Goal: Task Accomplishment & Management: Manage account settings

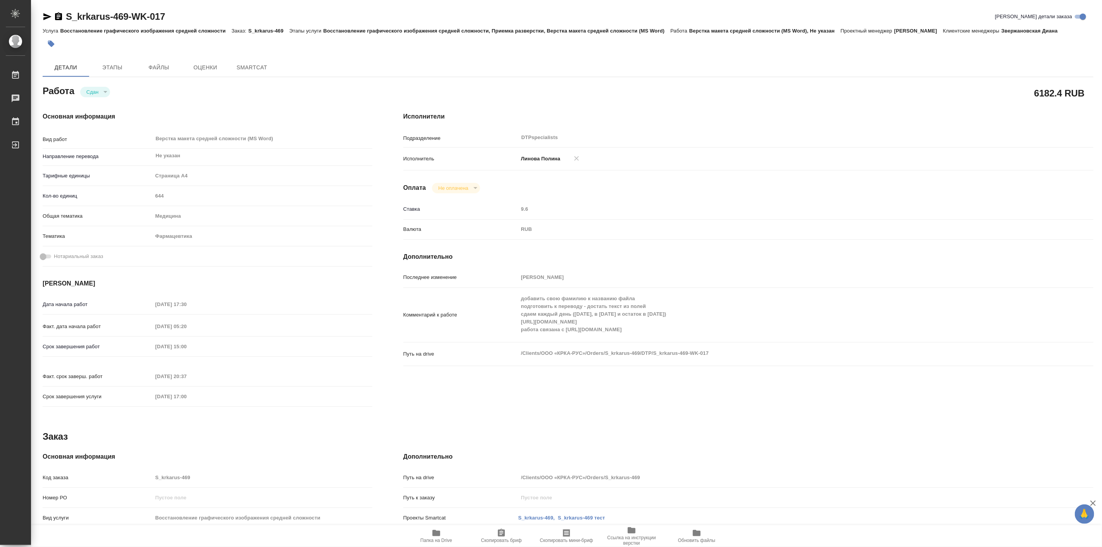
type textarea "x"
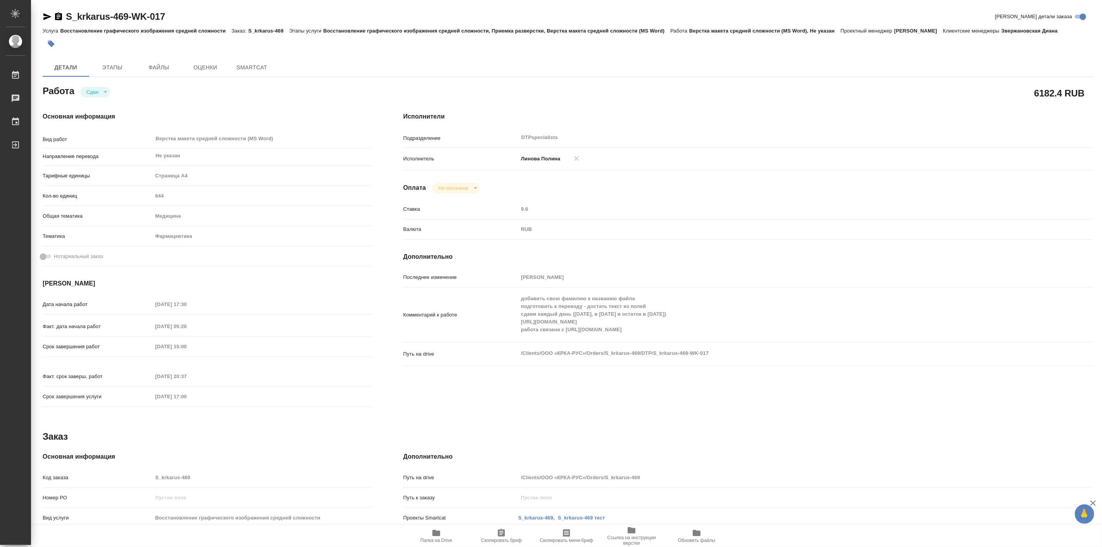
type textarea "x"
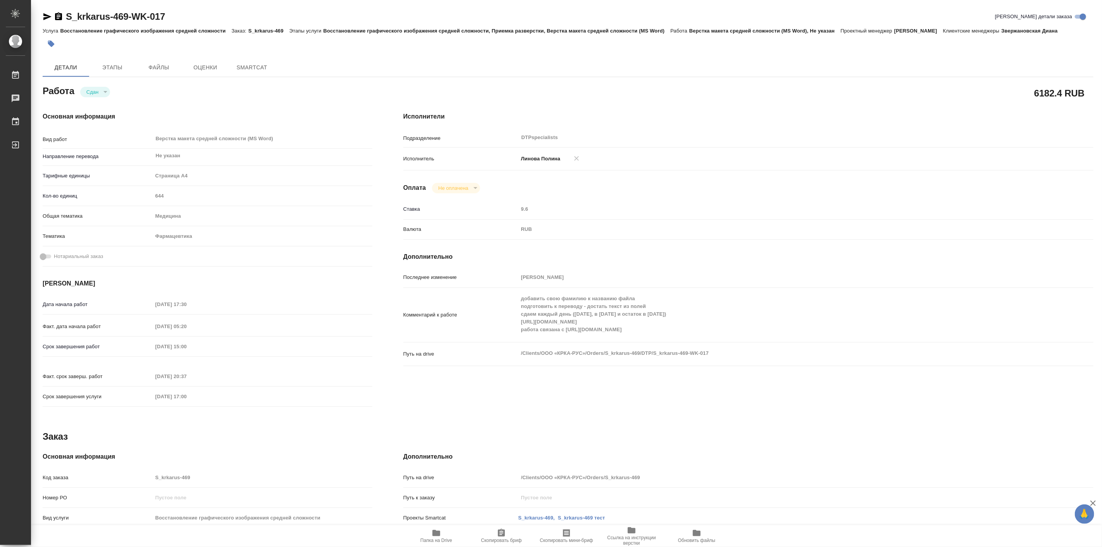
type textarea "x"
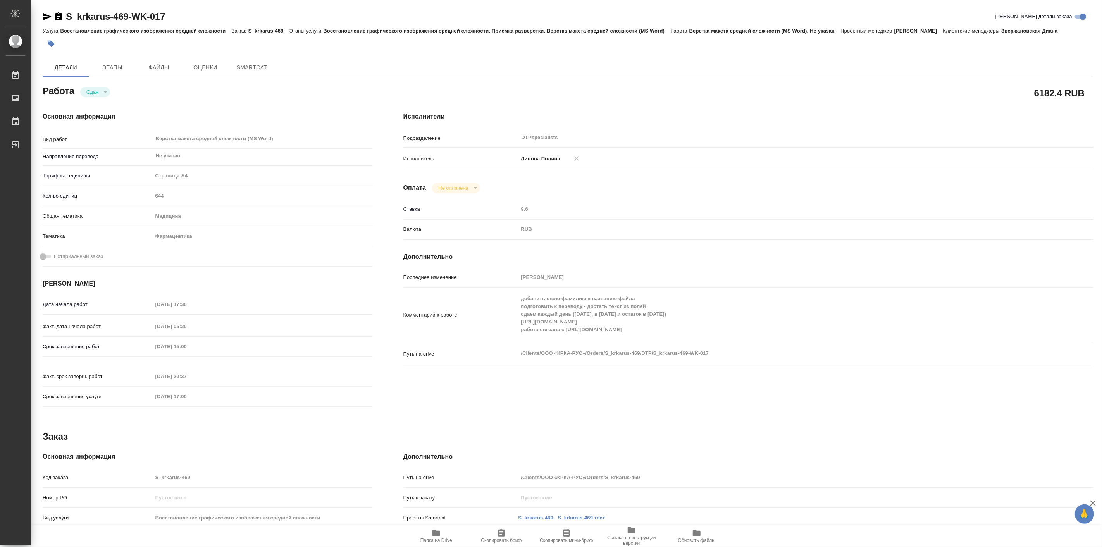
type textarea "x"
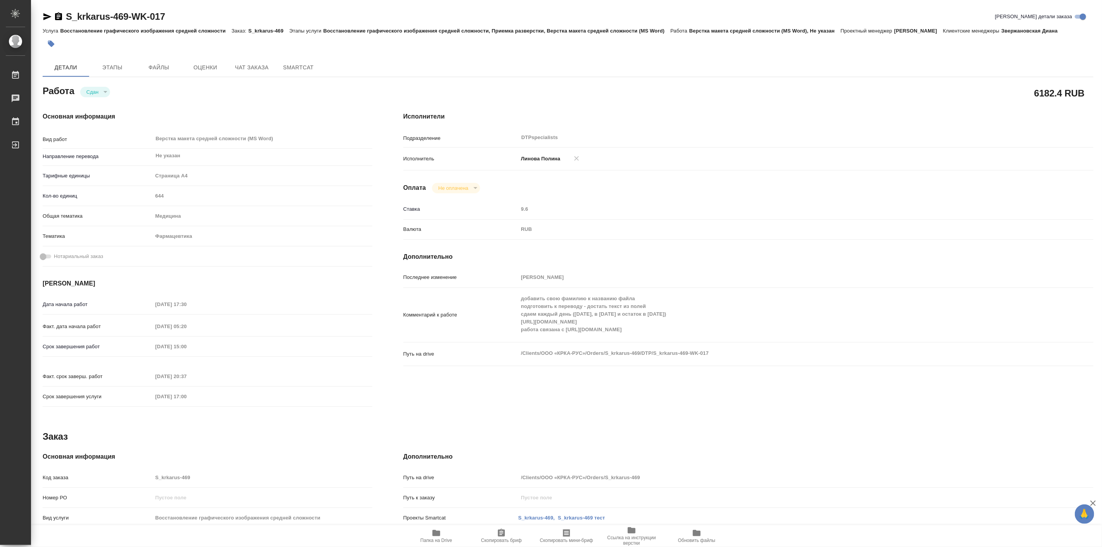
type textarea "x"
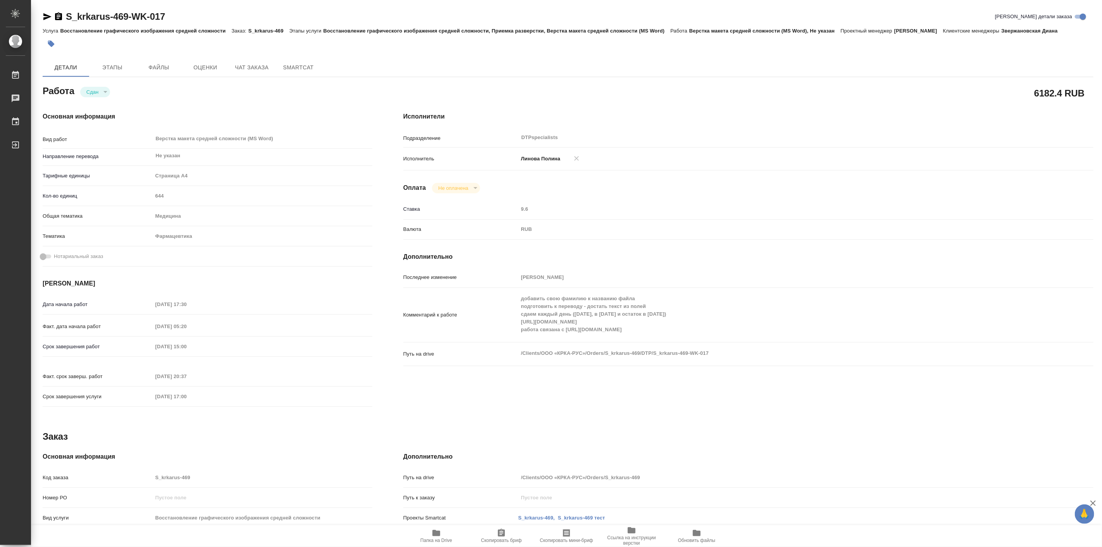
type textarea "x"
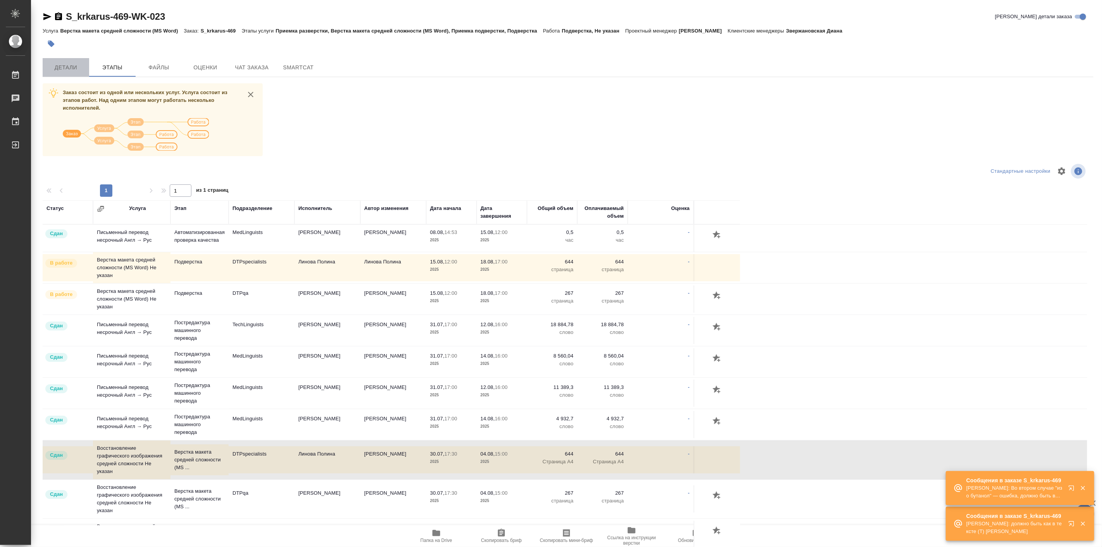
click at [69, 68] on span "Детали" at bounding box center [65, 68] width 37 height 10
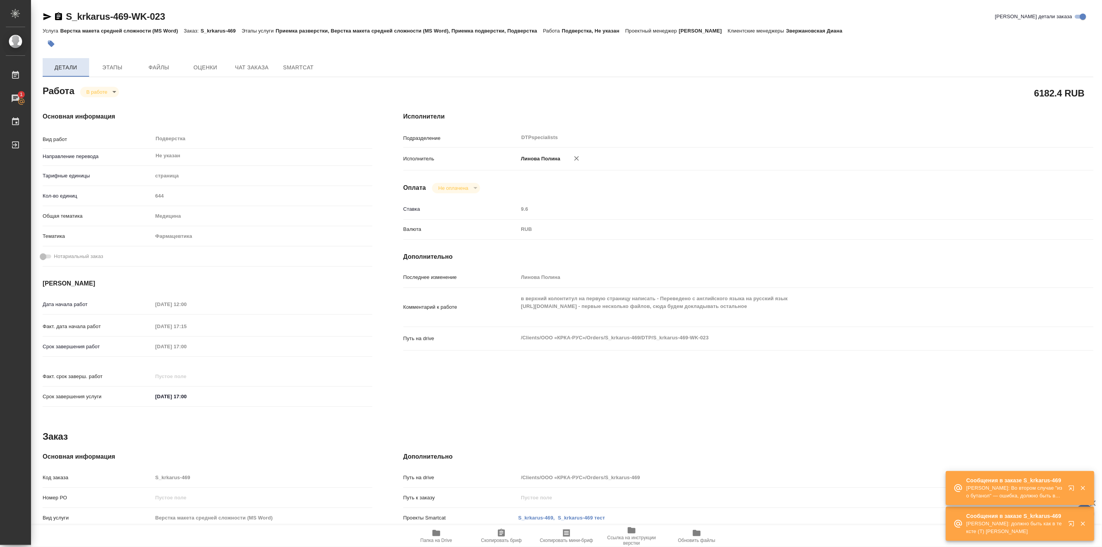
type textarea "x"
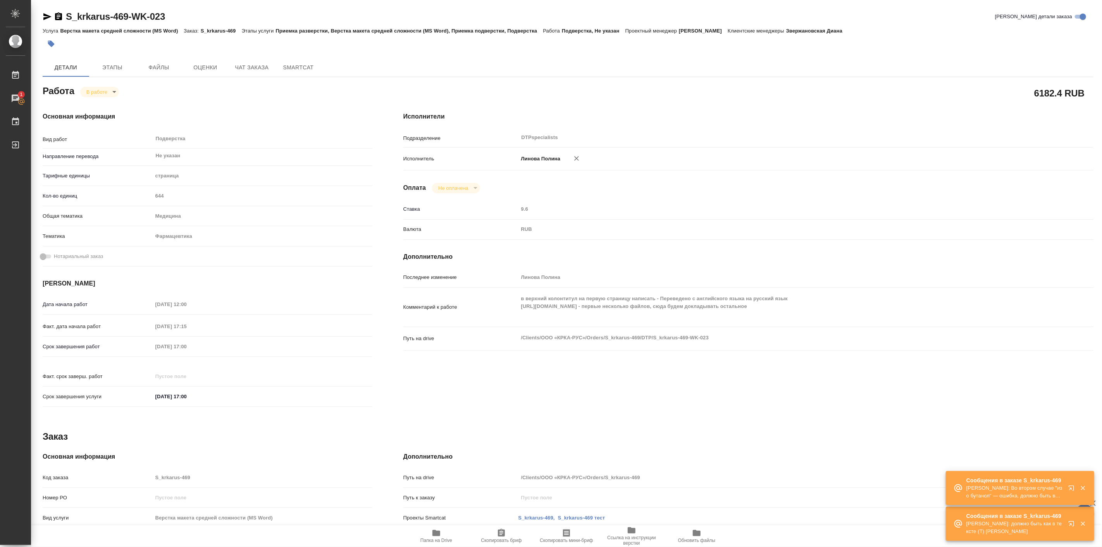
type textarea "x"
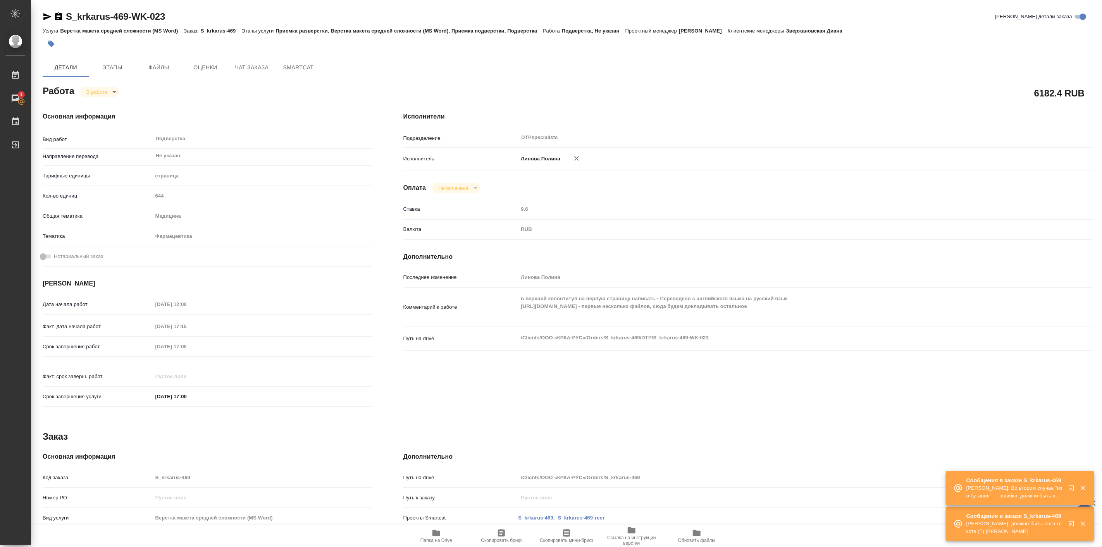
type textarea "x"
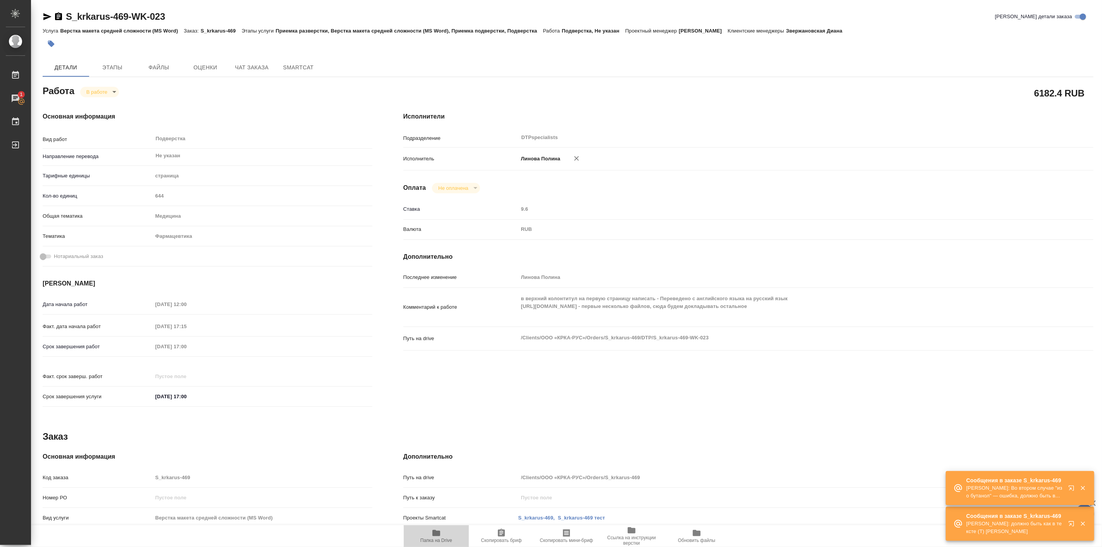
click at [437, 538] on span "Папка на Drive" at bounding box center [437, 540] width 32 height 5
click at [264, 68] on span "Чат заказа" at bounding box center [251, 68] width 37 height 10
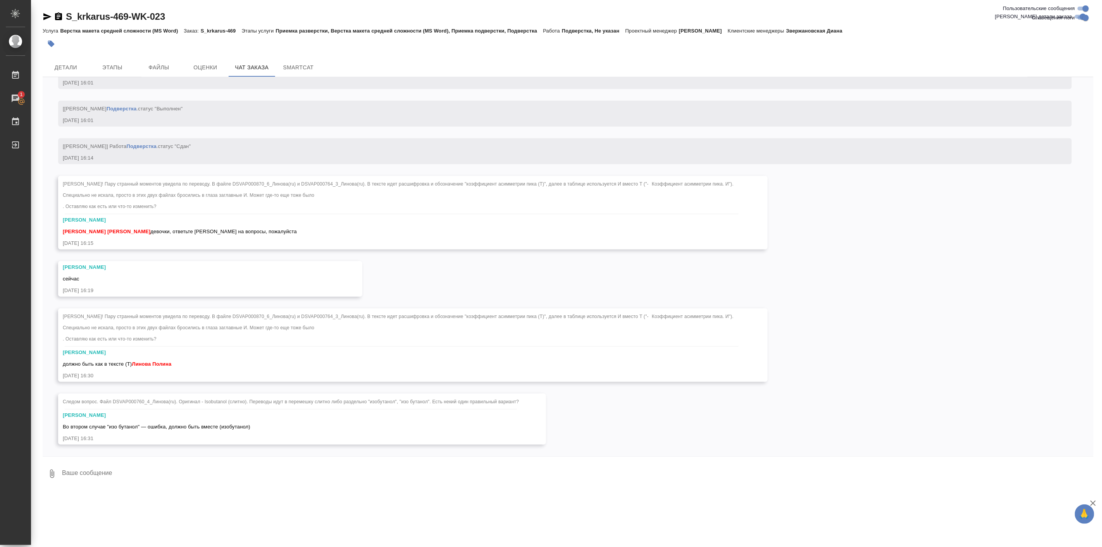
scroll to position [21140, 0]
click at [246, 427] on span "Во втором случае "изо бутанол" — ошибка, должно быть вместе (изобутанол)" at bounding box center [157, 427] width 188 height 6
copy span "изобутанол"
click at [374, 400] on span "Следом вопрос. Файл DSVAP000760_4_Линова(ru). Оригинал - Isobutanol (слитно). П…" at bounding box center [291, 401] width 456 height 5
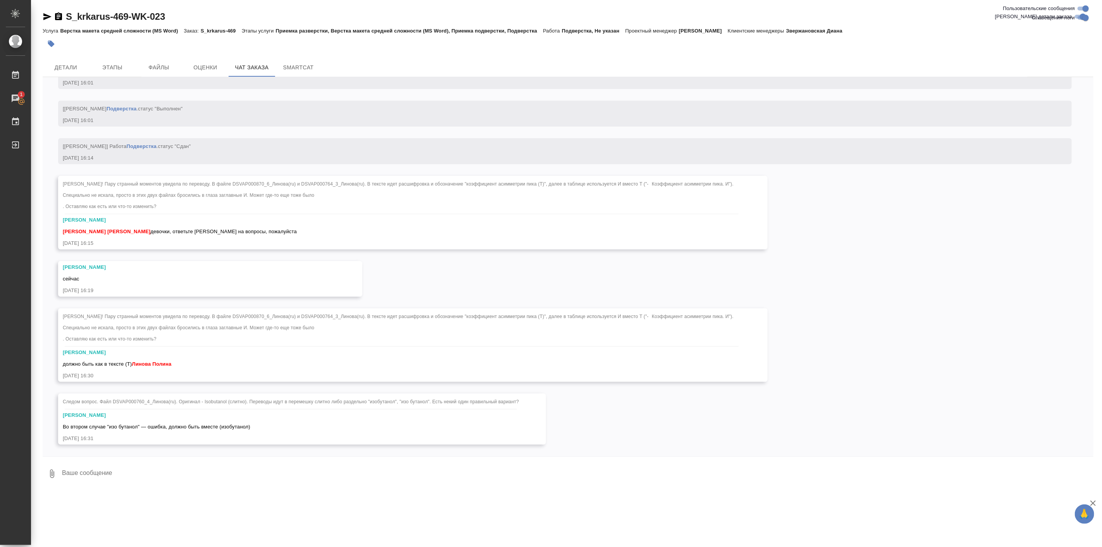
click at [376, 402] on span "Следом вопрос. Файл DSVAP000760_4_Линова(ru). Оригинал - Isobutanol (слитно). П…" at bounding box center [291, 401] width 456 height 5
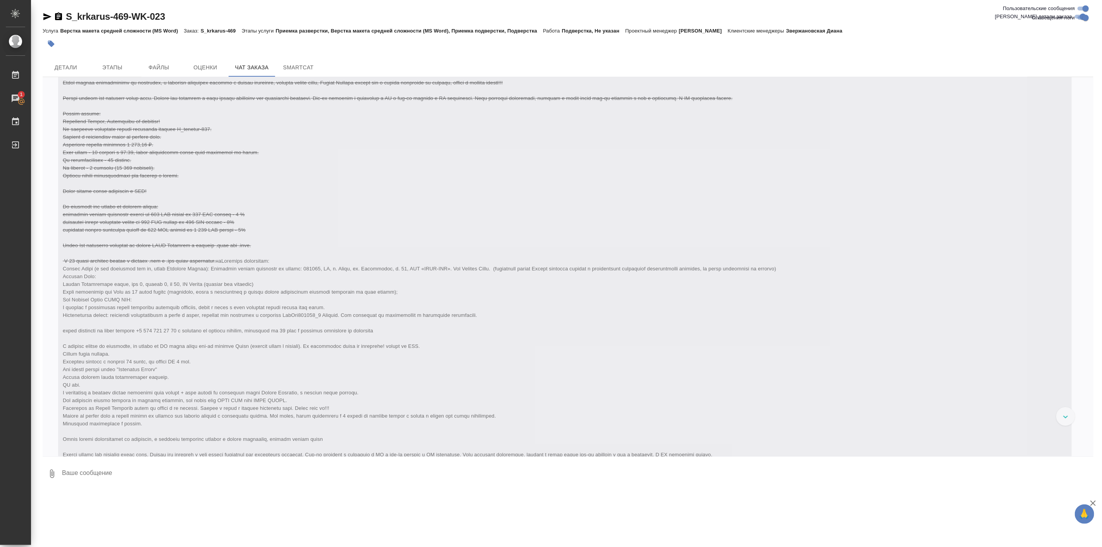
scroll to position [18914, 0]
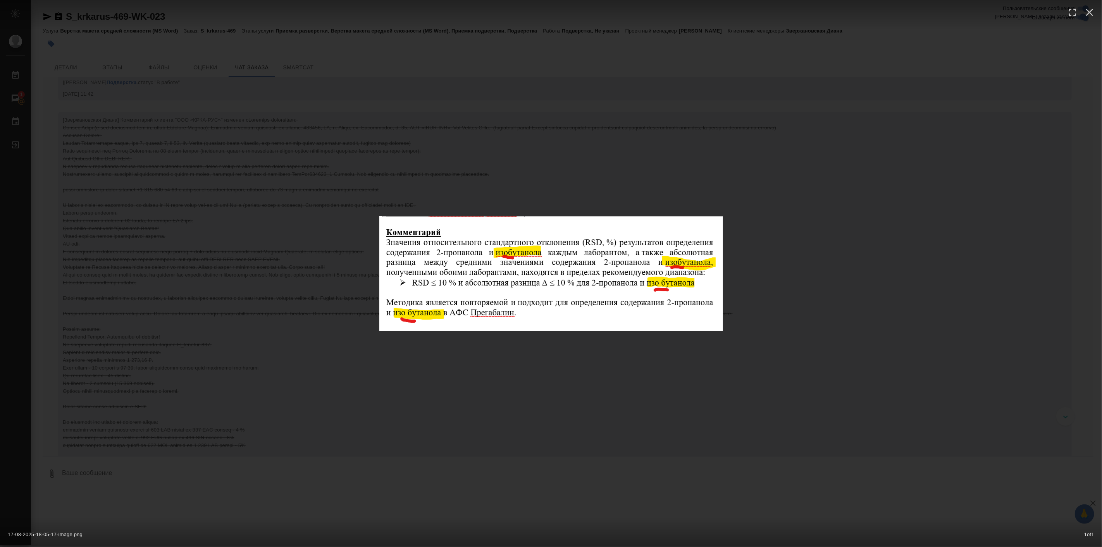
click at [716, 422] on div "17-08-2025-18-05-17-image.png 1 of 1" at bounding box center [551, 273] width 1102 height 547
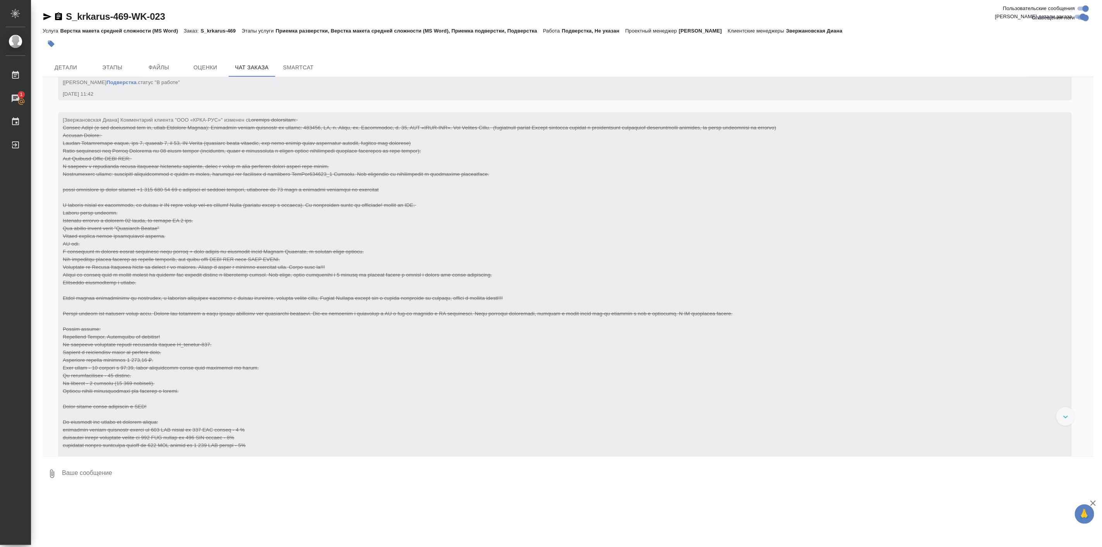
click at [198, 268] on div "30.07, среда [Звержановская Диана] Клиент оставил комментарий: 30.07.25, 14:25 …" at bounding box center [568, 266] width 1051 height 379
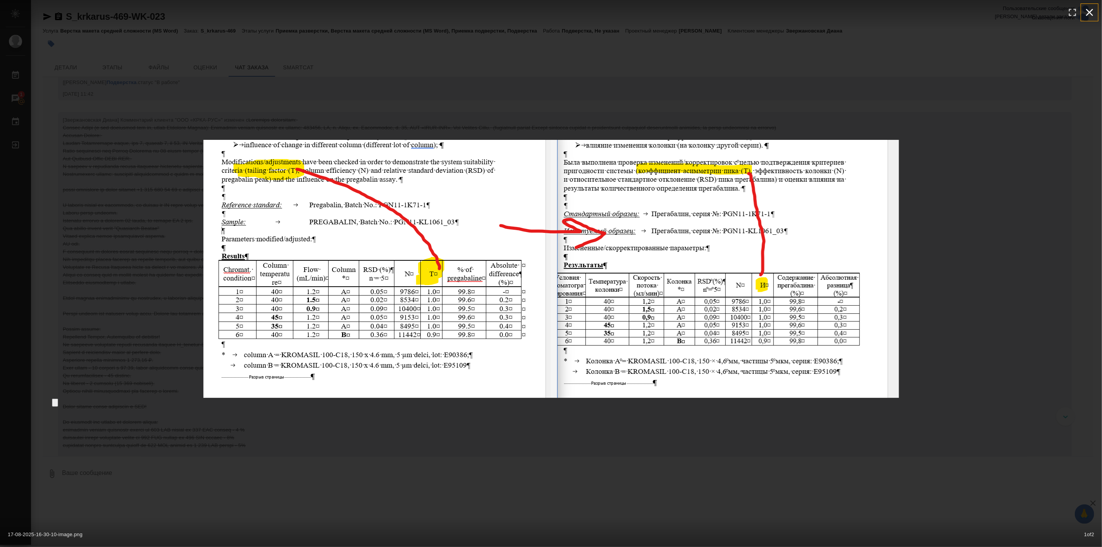
click at [1093, 14] on icon "button" at bounding box center [1090, 12] width 12 height 12
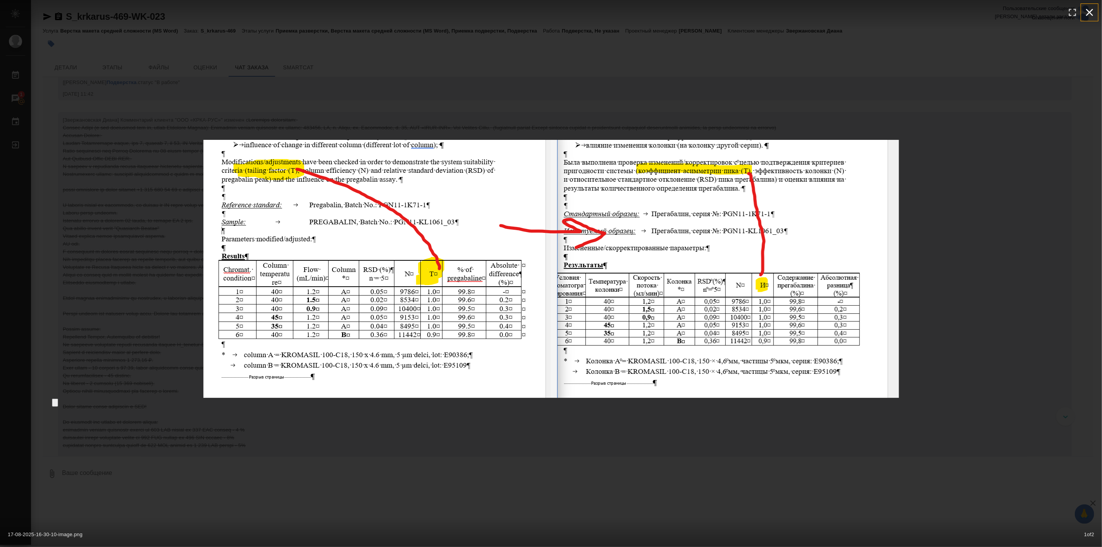
click at [1090, 10] on icon "button" at bounding box center [1090, 12] width 12 height 12
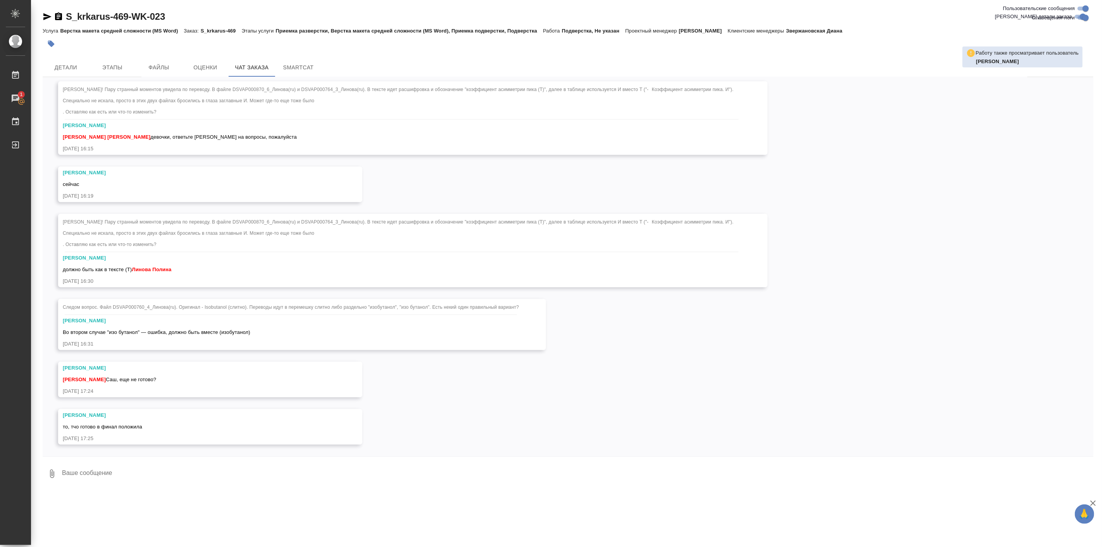
scroll to position [21234, 0]
click at [126, 476] on textarea at bounding box center [577, 474] width 1033 height 26
click at [118, 63] on span "Этапы" at bounding box center [112, 68] width 37 height 10
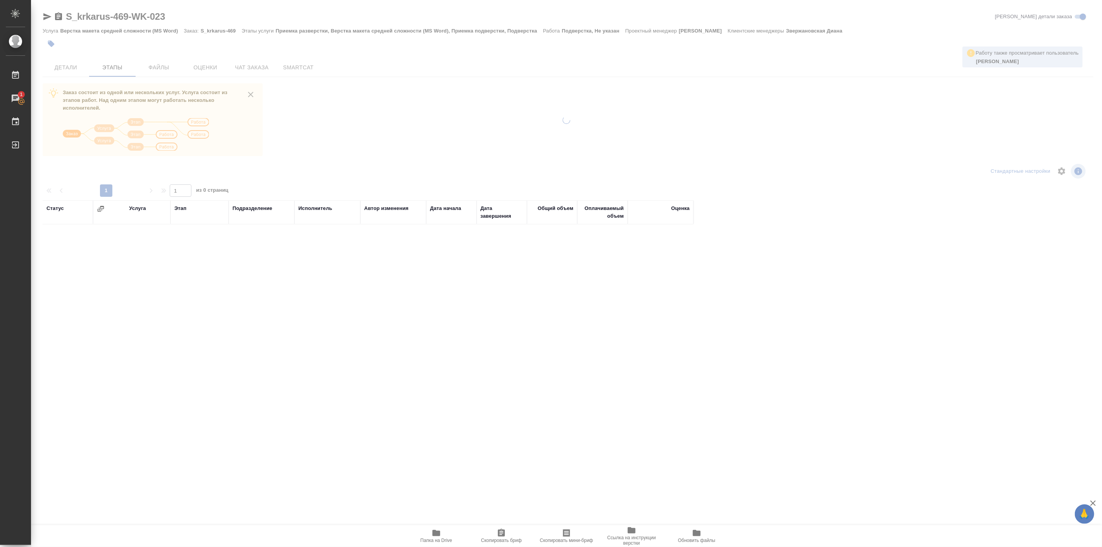
click at [71, 62] on div at bounding box center [566, 273] width 1071 height 547
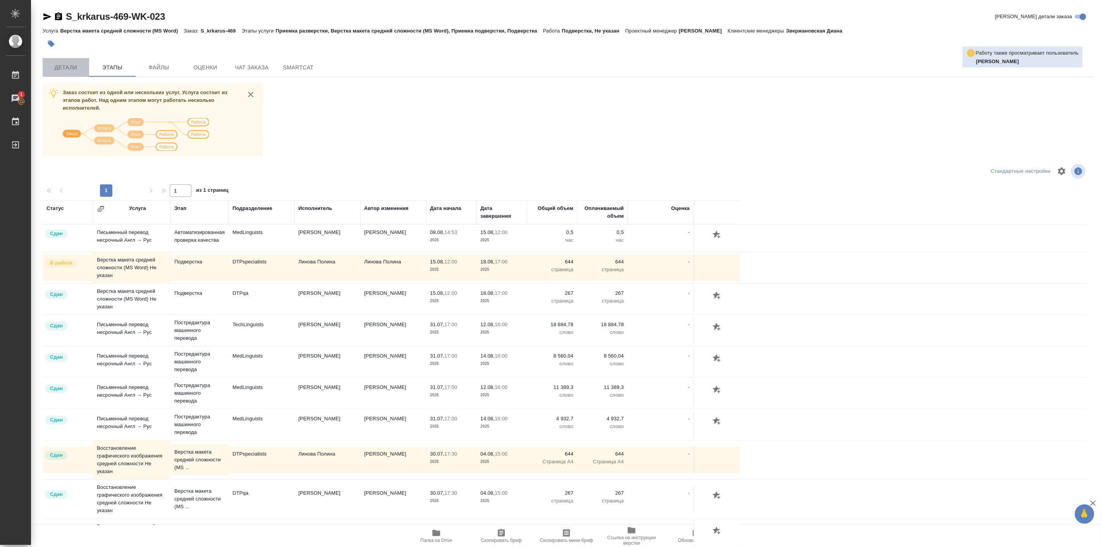
click at [60, 63] on span "Детали" at bounding box center [65, 68] width 37 height 10
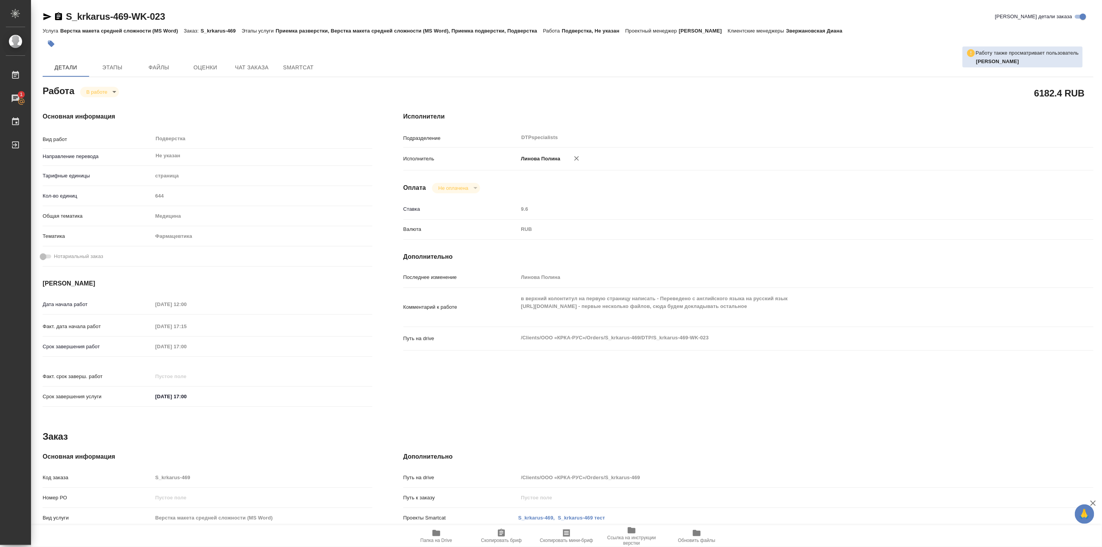
type textarea "x"
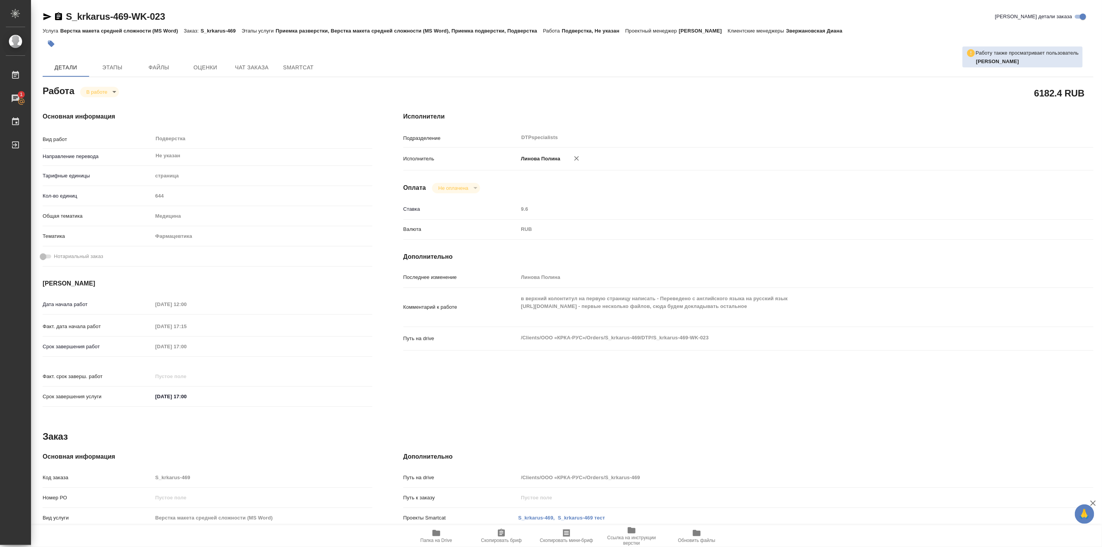
type textarea "x"
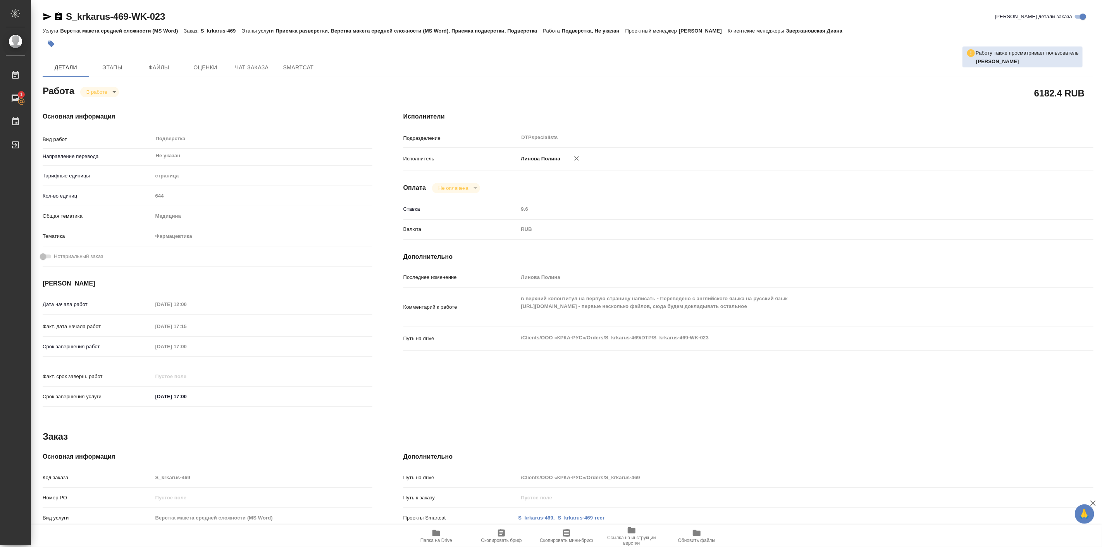
type textarea "x"
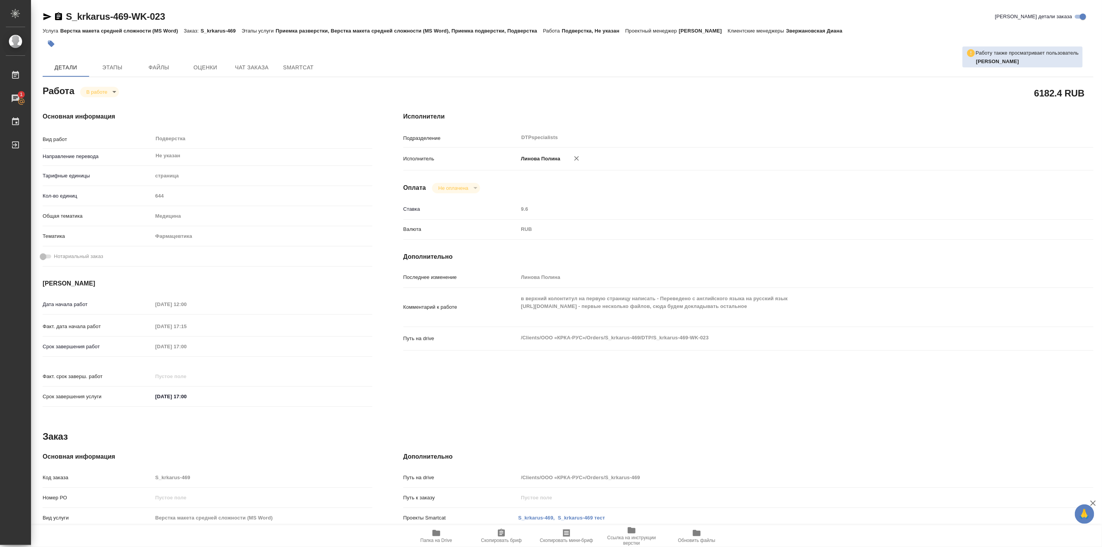
click at [440, 535] on icon "button" at bounding box center [437, 533] width 8 height 6
type textarea "x"
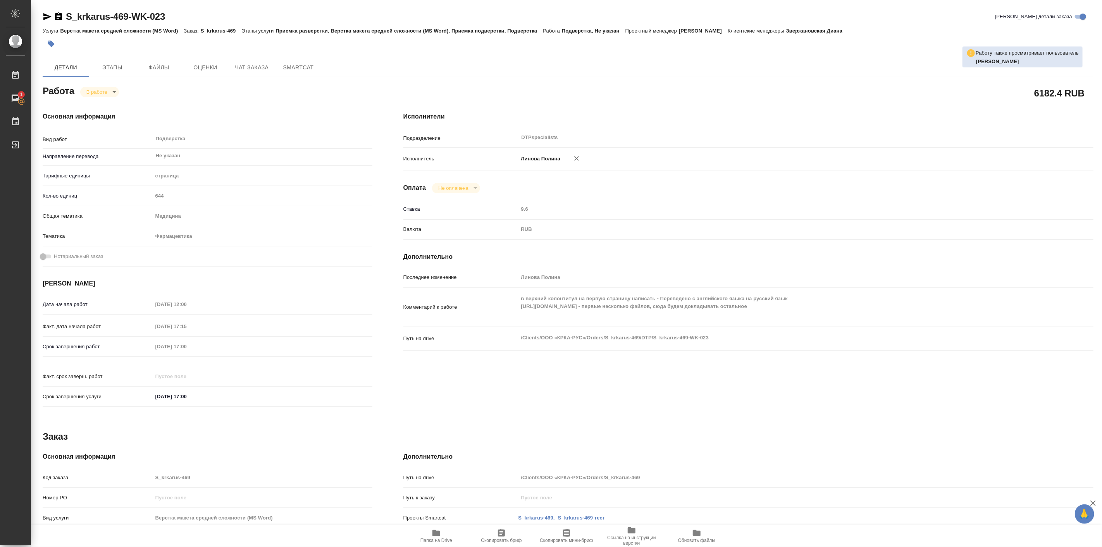
type textarea "x"
click at [105, 91] on body "🙏 .cls-1 fill:#fff; AWATERA Linova Polina Работы 1 Чаты График Выйти S_krkarus-…" at bounding box center [551, 273] width 1102 height 547
click at [109, 103] on button "Выполнен" at bounding box center [100, 105] width 28 height 9
type textarea "x"
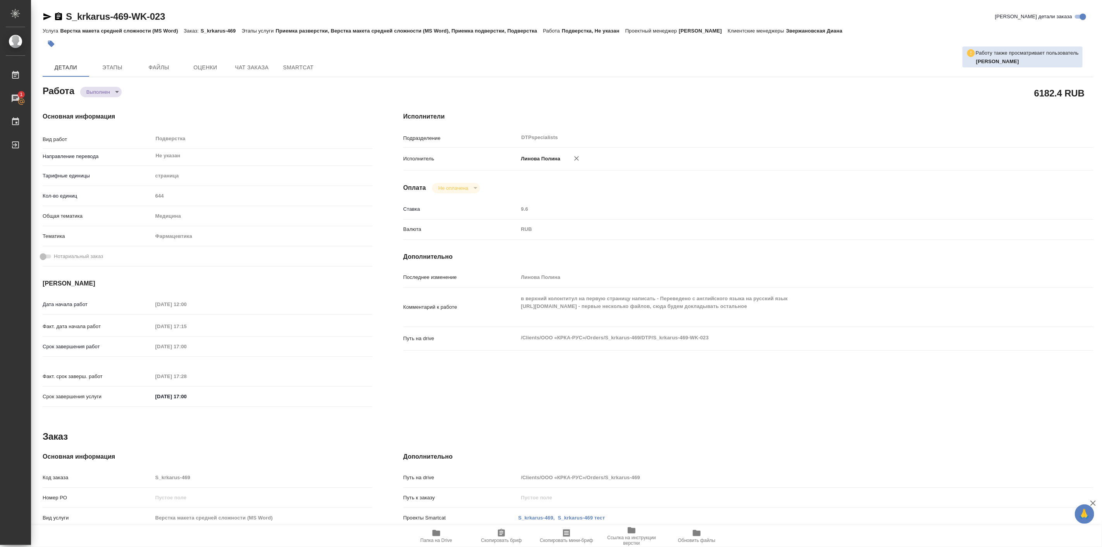
type textarea "x"
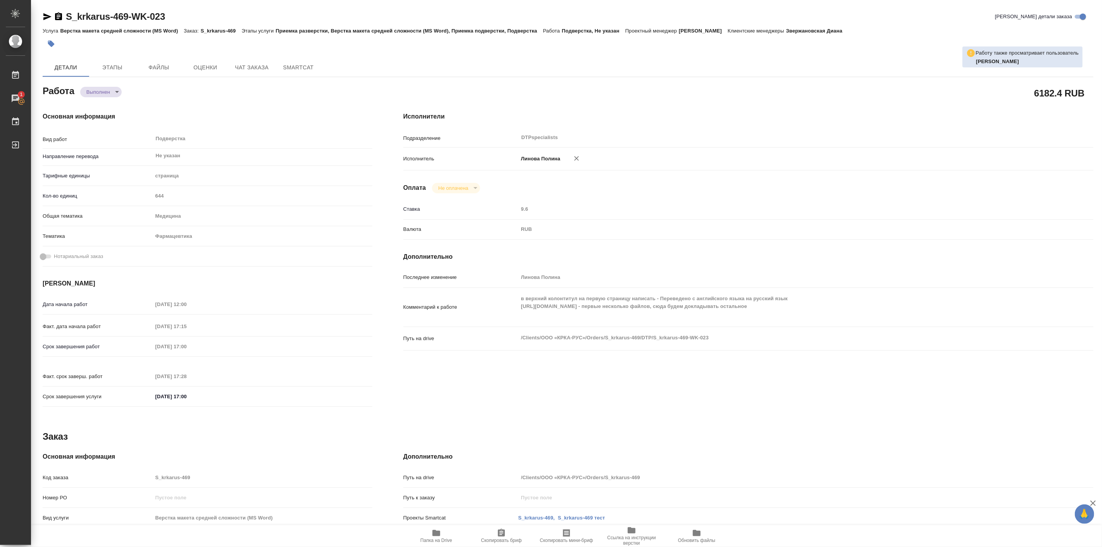
type textarea "x"
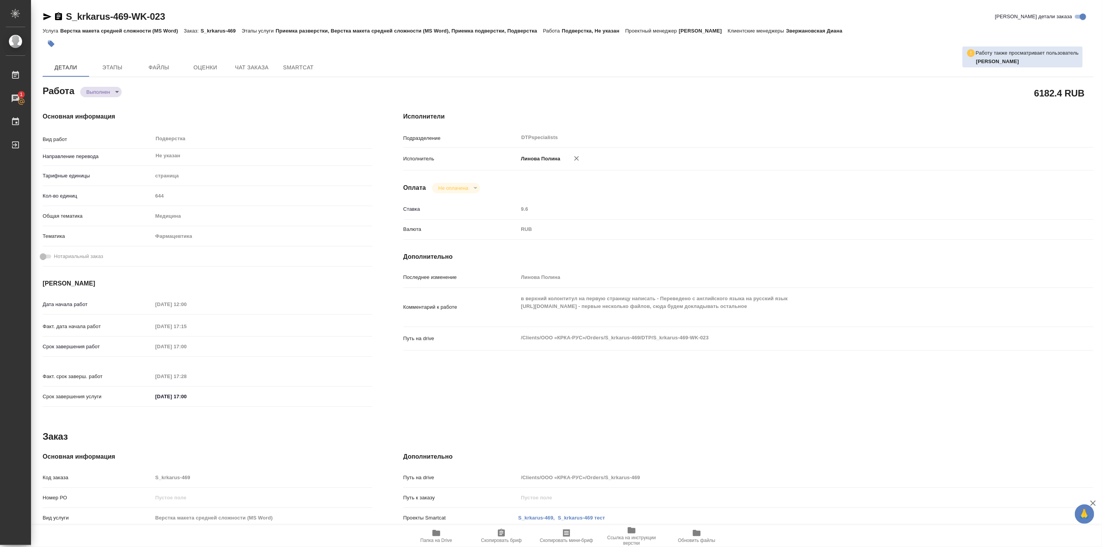
type textarea "x"
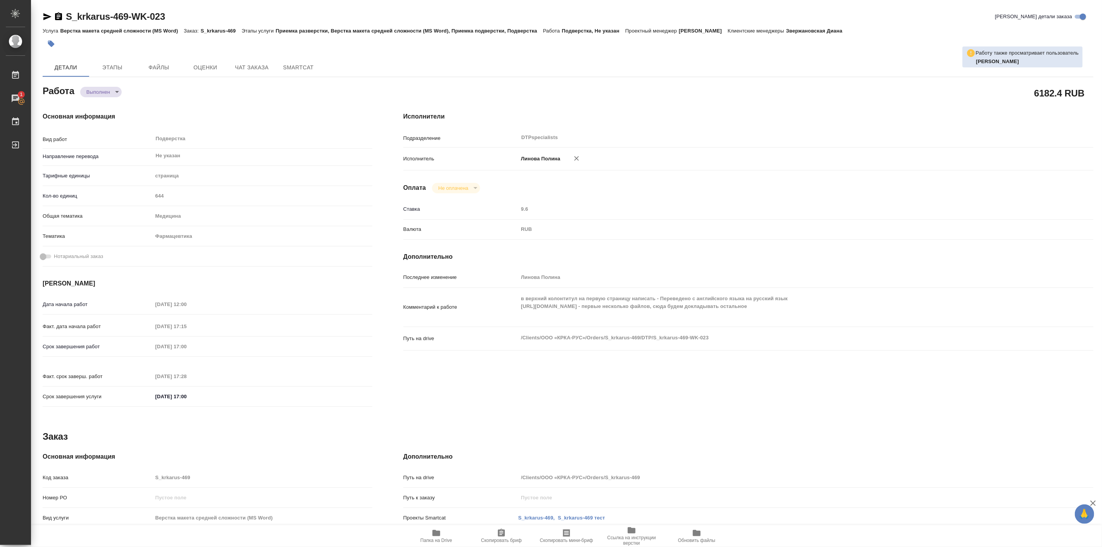
type textarea "x"
click at [207, 79] on div "Работа Выполнен completed" at bounding box center [207, 93] width 361 height 50
click at [245, 65] on span "Чат заказа" at bounding box center [251, 68] width 37 height 10
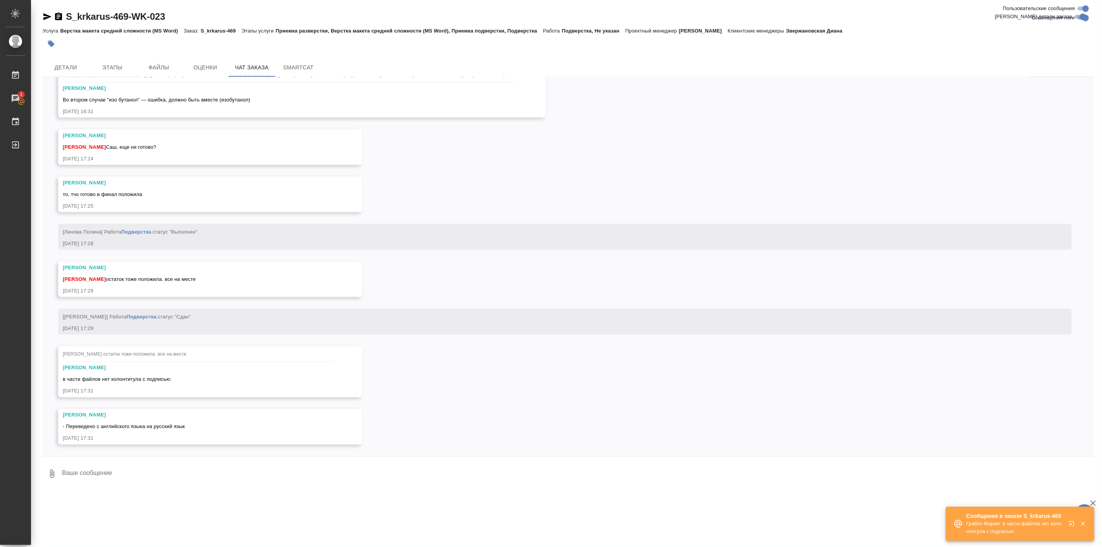
scroll to position [21467, 0]
click at [144, 478] on textarea at bounding box center [577, 474] width 1033 height 26
click at [110, 426] on span "- Переведено с английского языка на русский язык" at bounding box center [124, 427] width 122 height 6
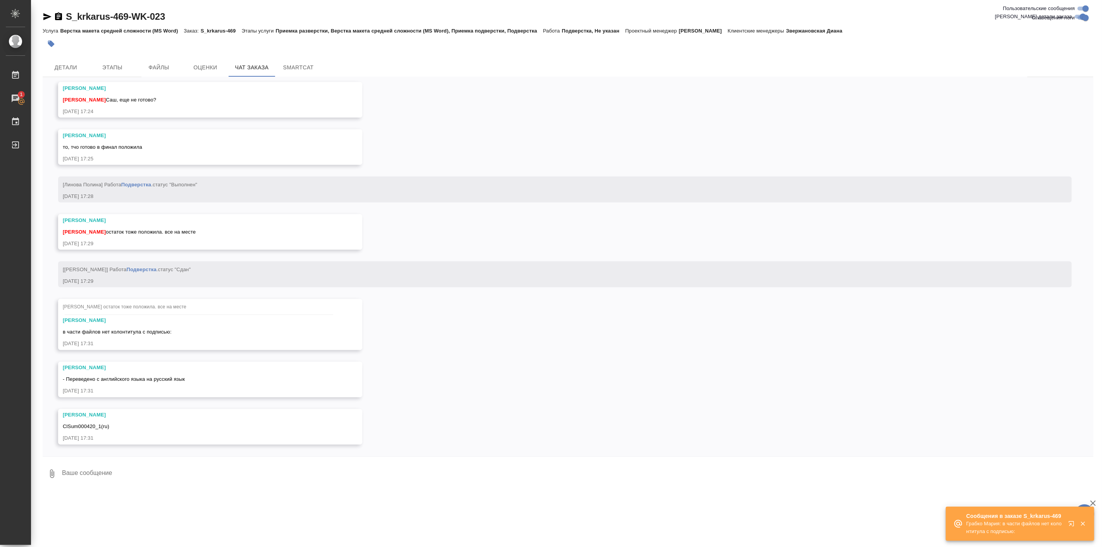
scroll to position [21515, 0]
drag, startPoint x: 67, startPoint y: 426, endPoint x: 111, endPoint y: 426, distance: 44.2
click at [111, 426] on div "30.07, среда [Звержановская Диана] Клиент оставил комментарий: 30.07.25, 14:25 …" at bounding box center [568, 266] width 1051 height 379
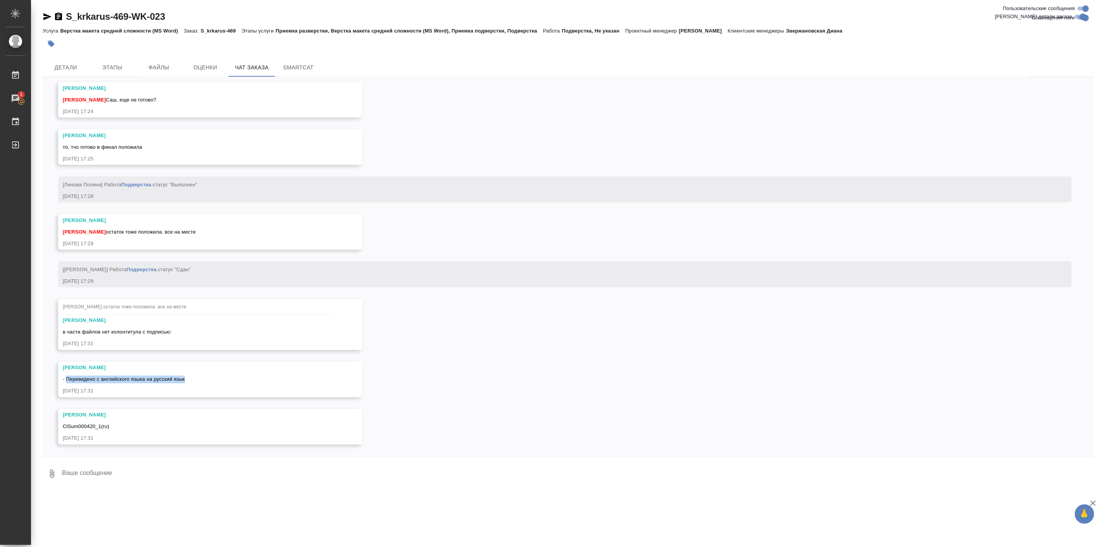
drag, startPoint x: 67, startPoint y: 381, endPoint x: 198, endPoint y: 375, distance: 130.4
click at [198, 375] on div "- Переведено с английского языка на русский язык" at bounding box center [199, 379] width 272 height 10
copy span "Переведено с английского языка на русский язык"
click at [116, 480] on textarea at bounding box center [577, 474] width 1033 height 26
type textarea "Маша, не перечисляй"
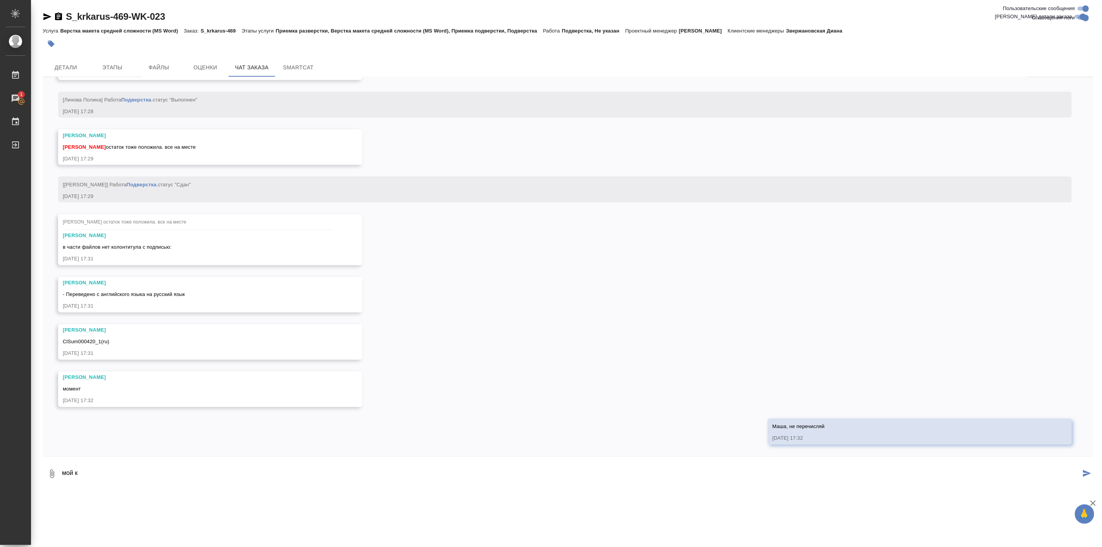
scroll to position [21600, 0]
type textarea "мой косяк, сейчас пробегусь вставлю"
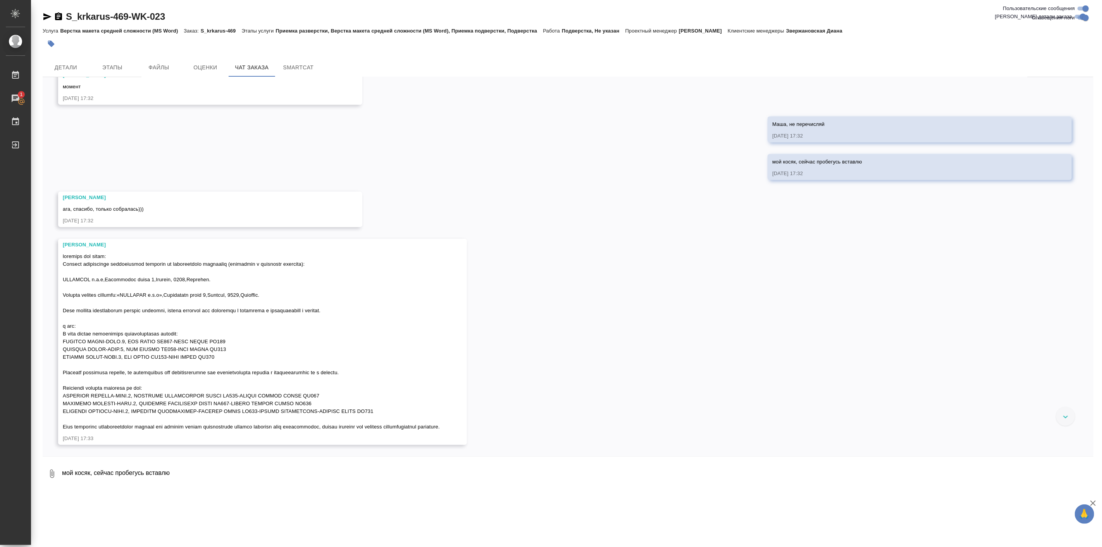
scroll to position [21615, 0]
click at [77, 59] on button "Детали" at bounding box center [66, 67] width 47 height 19
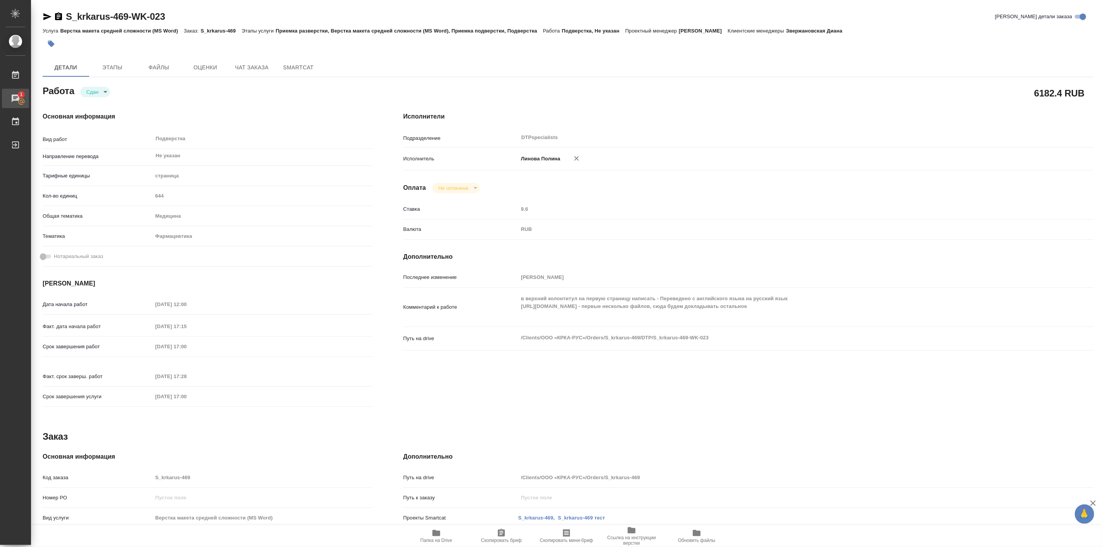
type textarea "x"
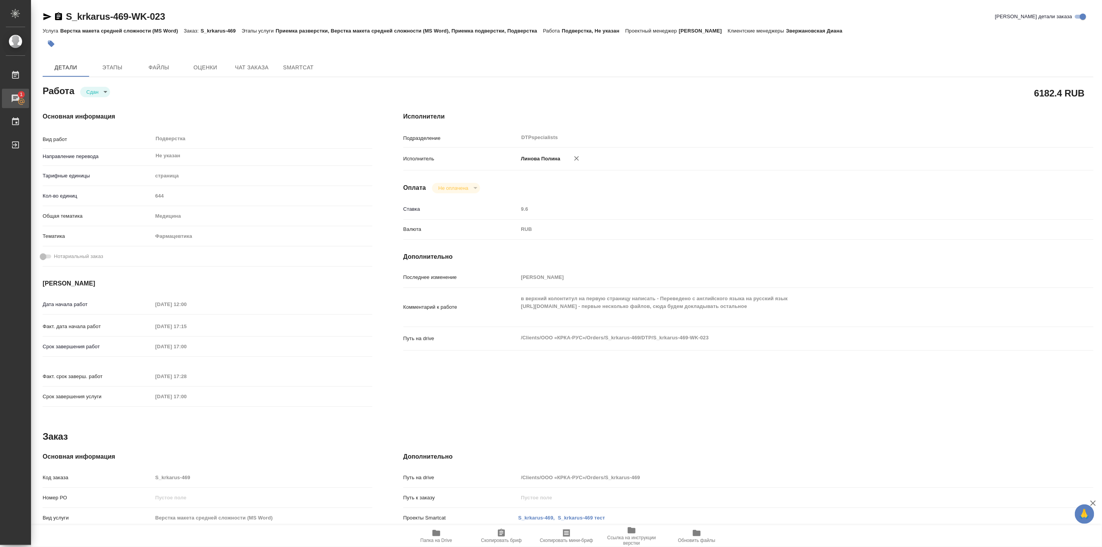
type textarea "x"
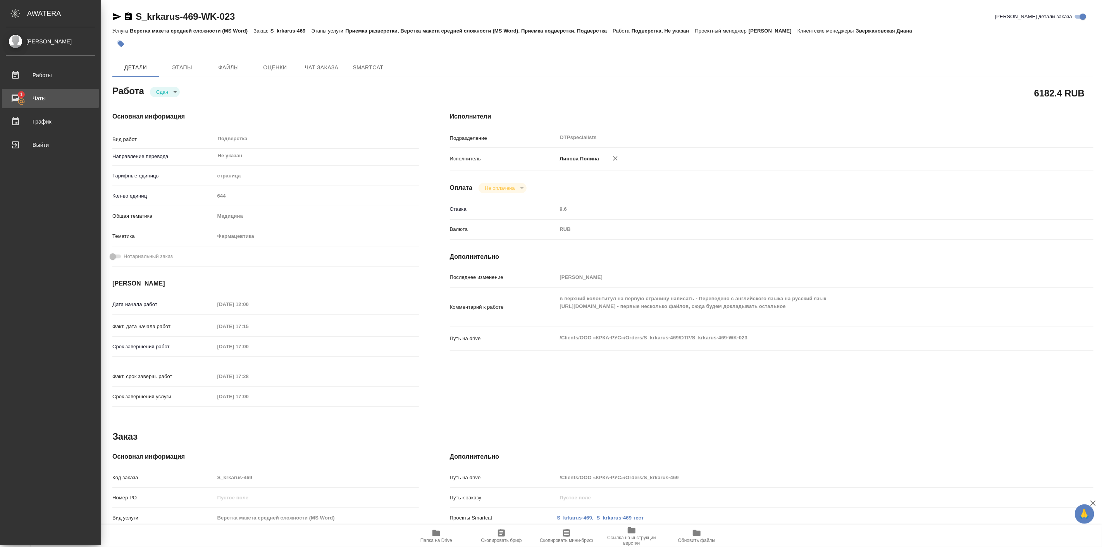
type textarea "x"
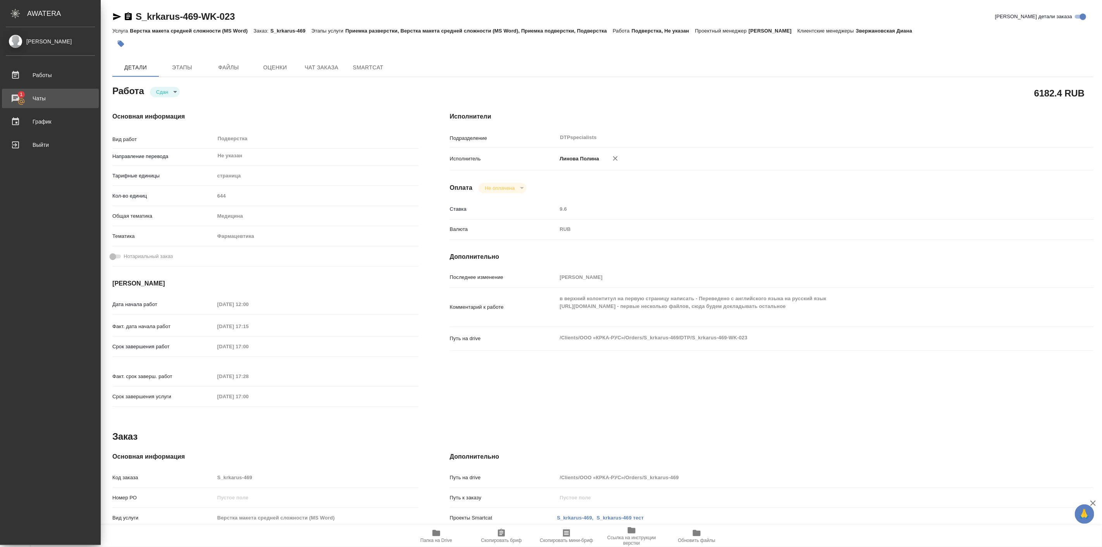
click at [18, 96] on div "Чаты" at bounding box center [50, 99] width 89 height 12
type textarea "x"
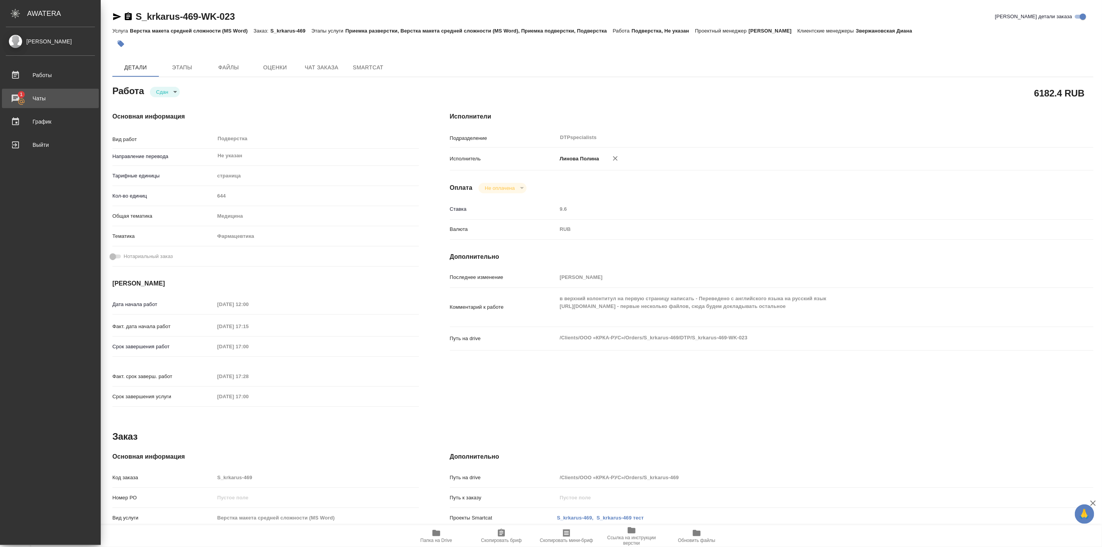
type textarea "x"
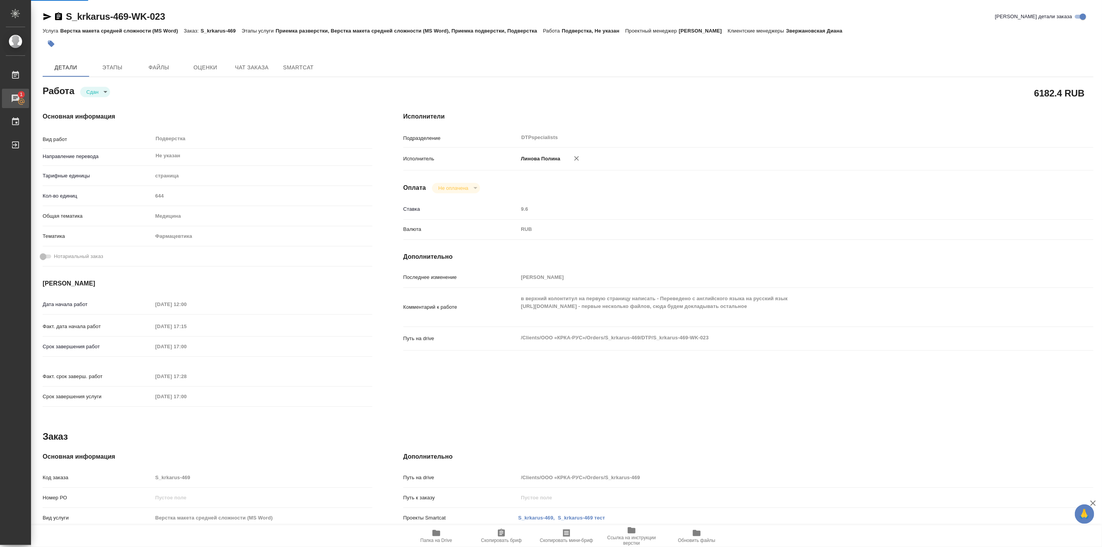
type textarea "x"
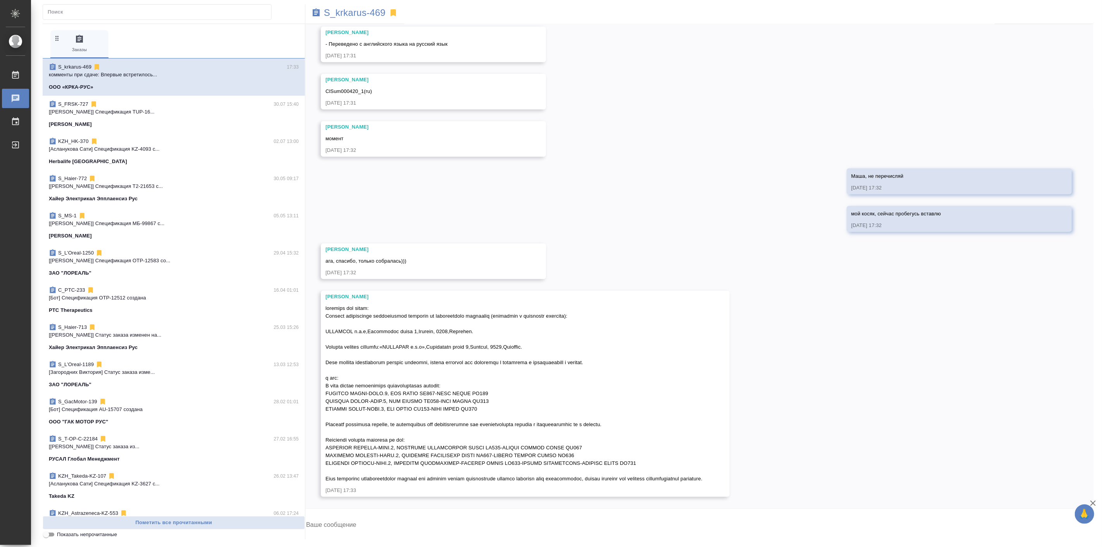
scroll to position [22022, 0]
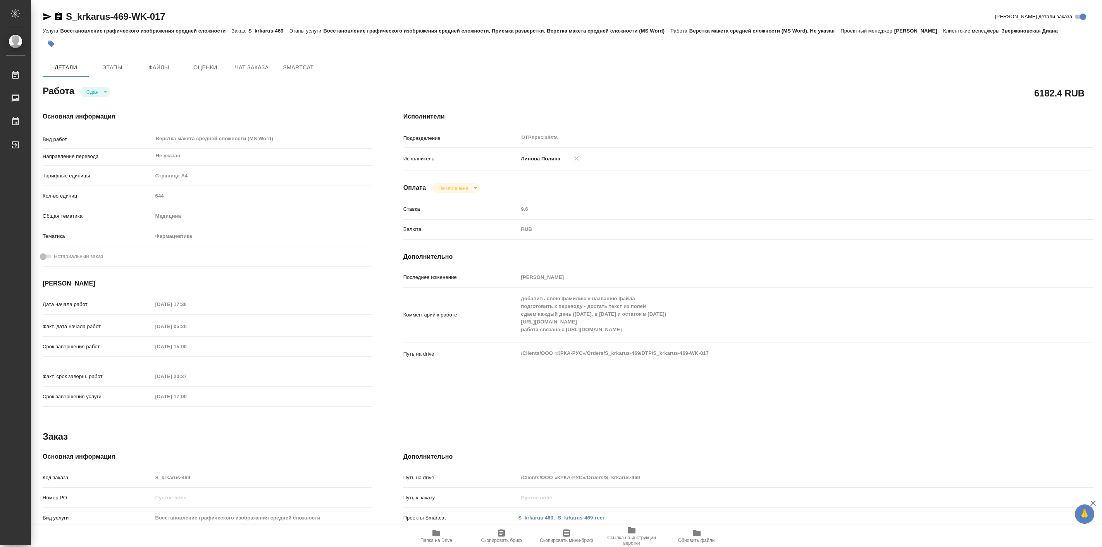
type textarea "x"
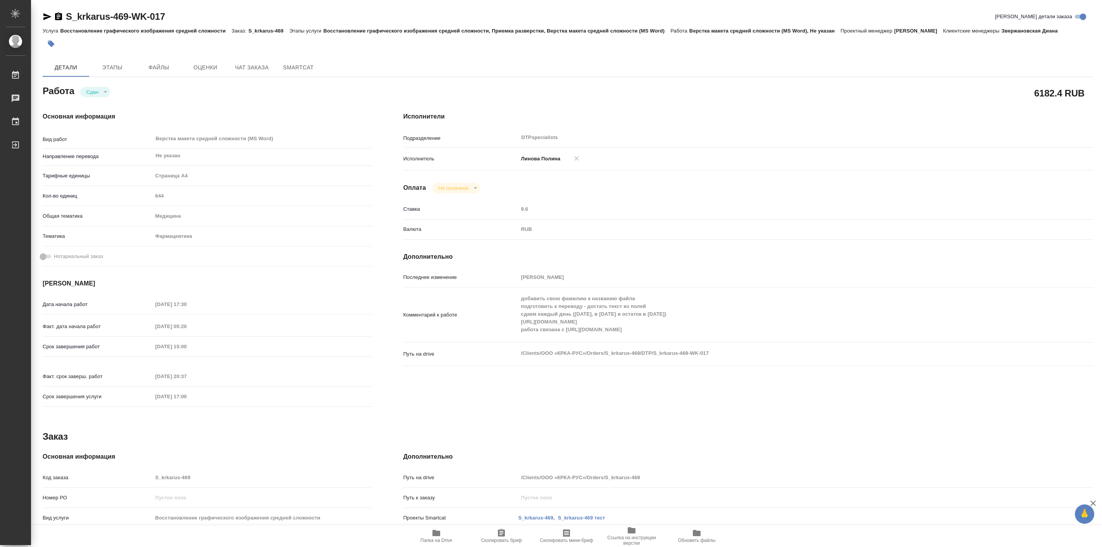
type textarea "x"
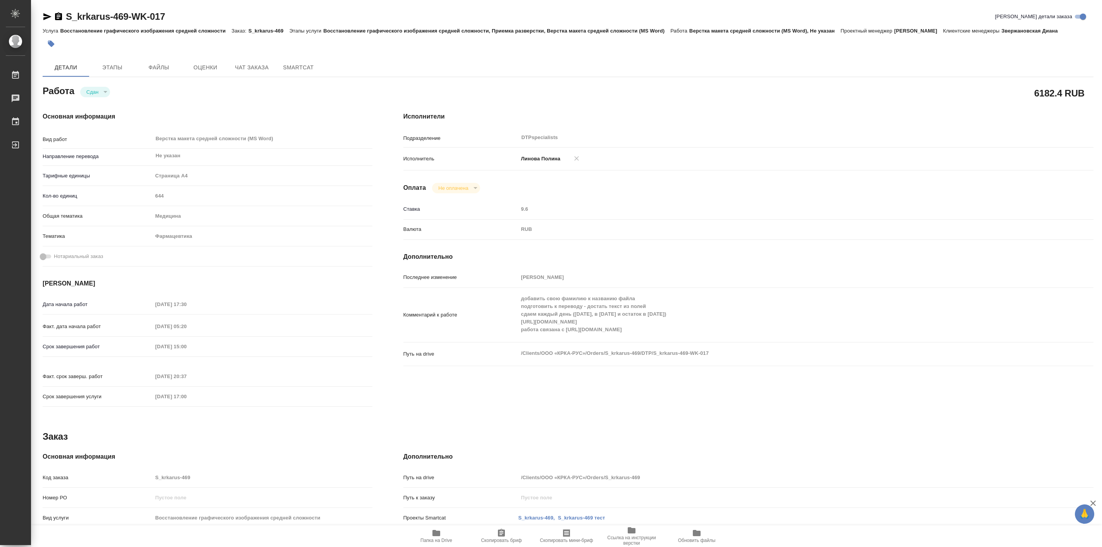
type textarea "x"
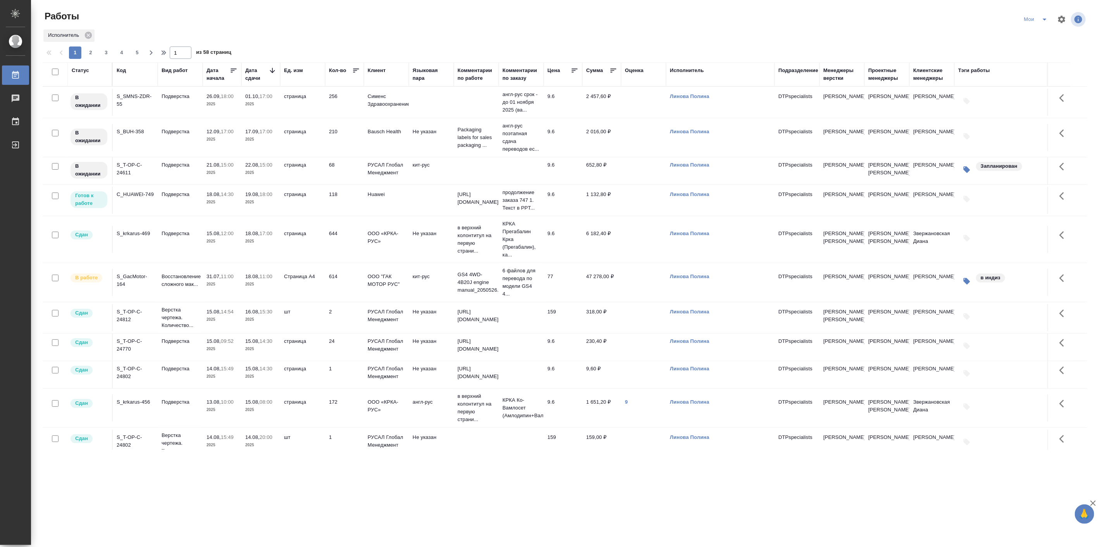
click at [228, 288] on p "2025" at bounding box center [222, 285] width 31 height 8
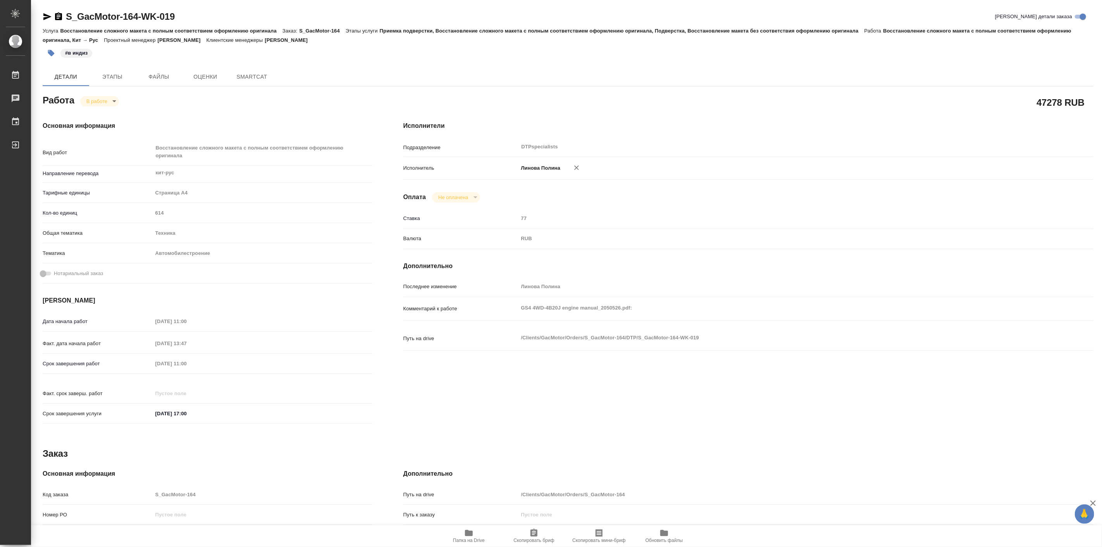
type textarea "x"
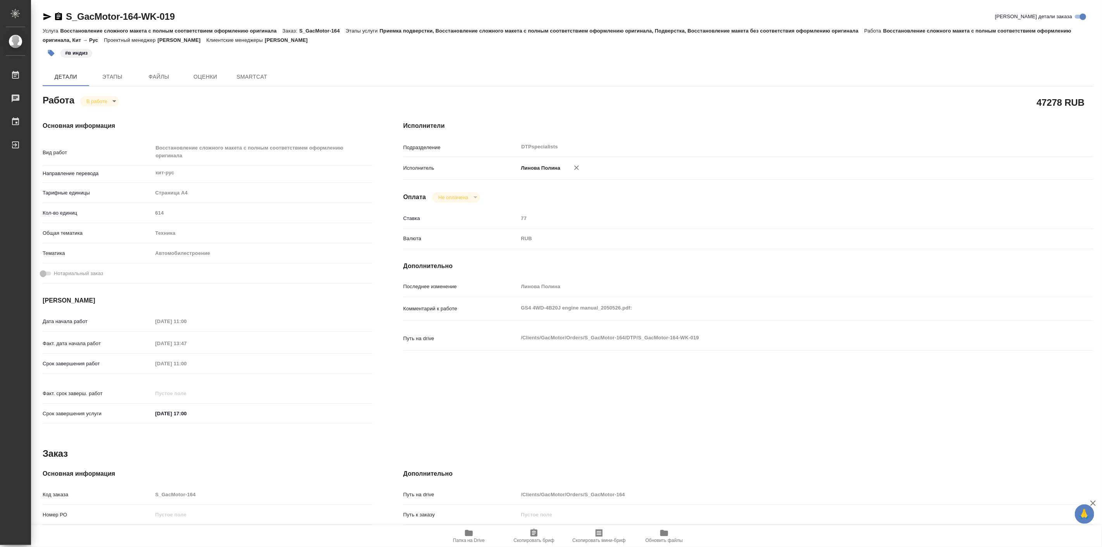
type textarea "x"
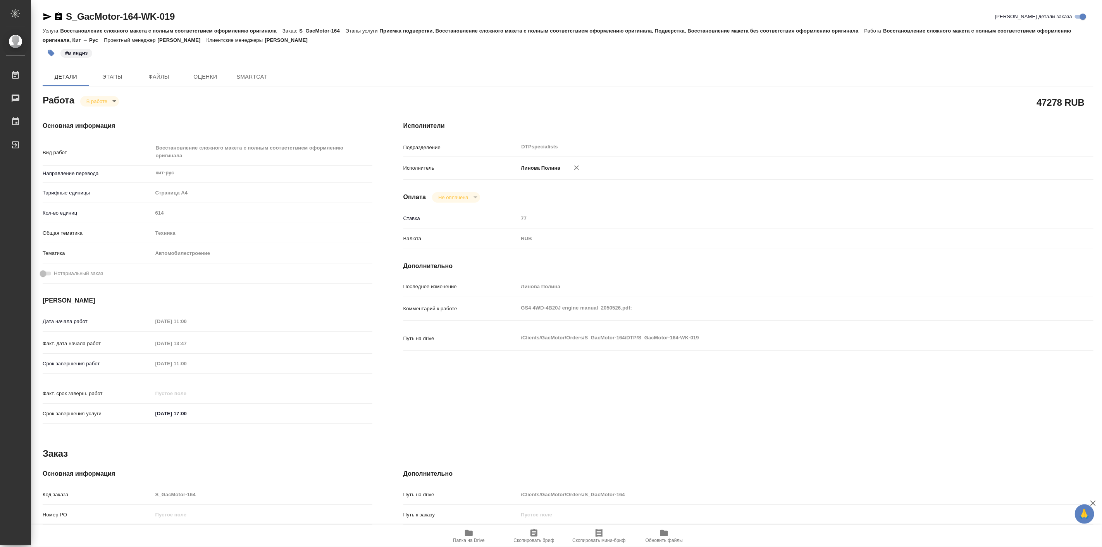
type textarea "x"
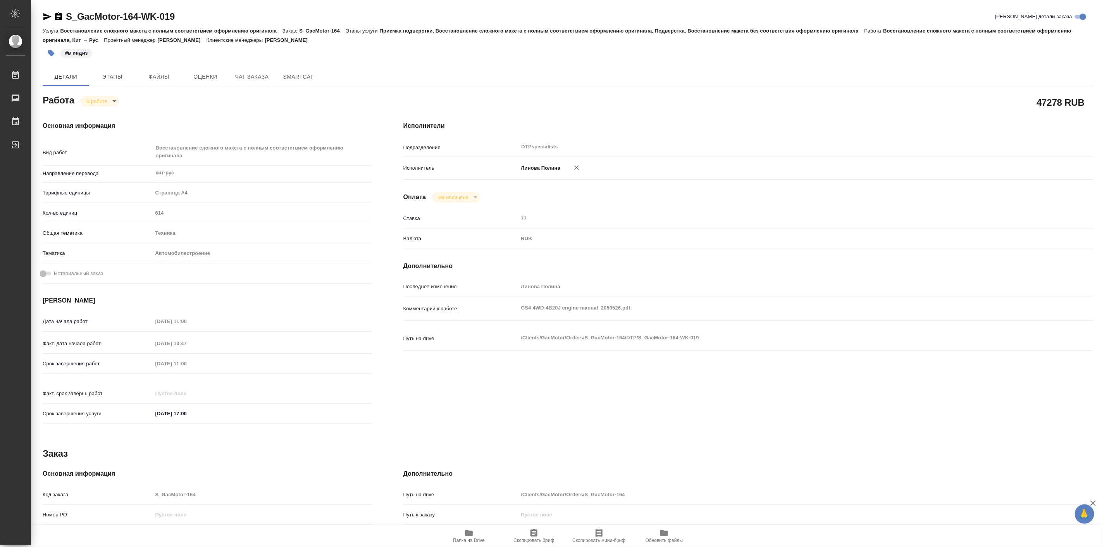
type textarea "x"
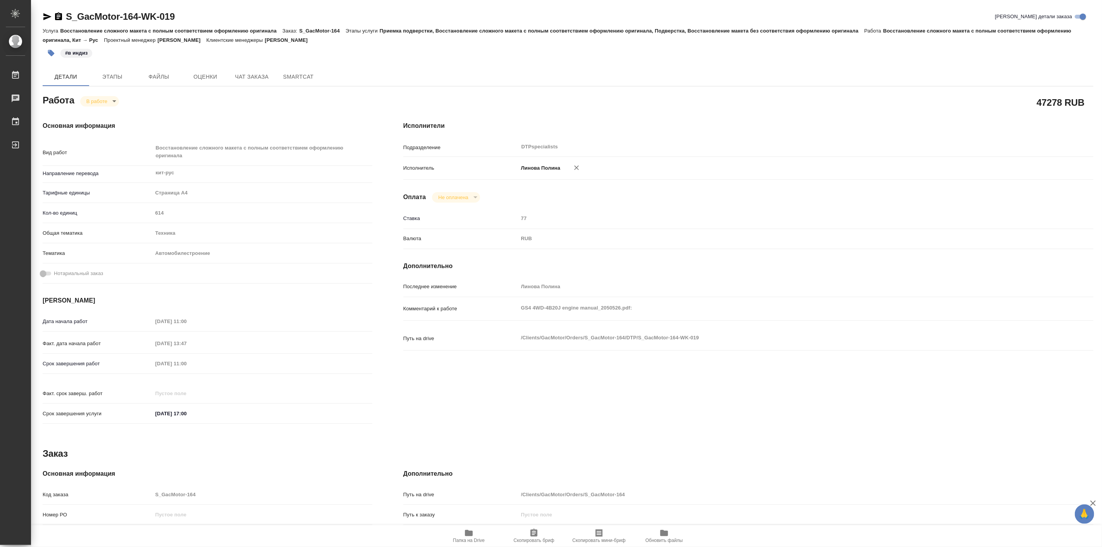
type textarea "x"
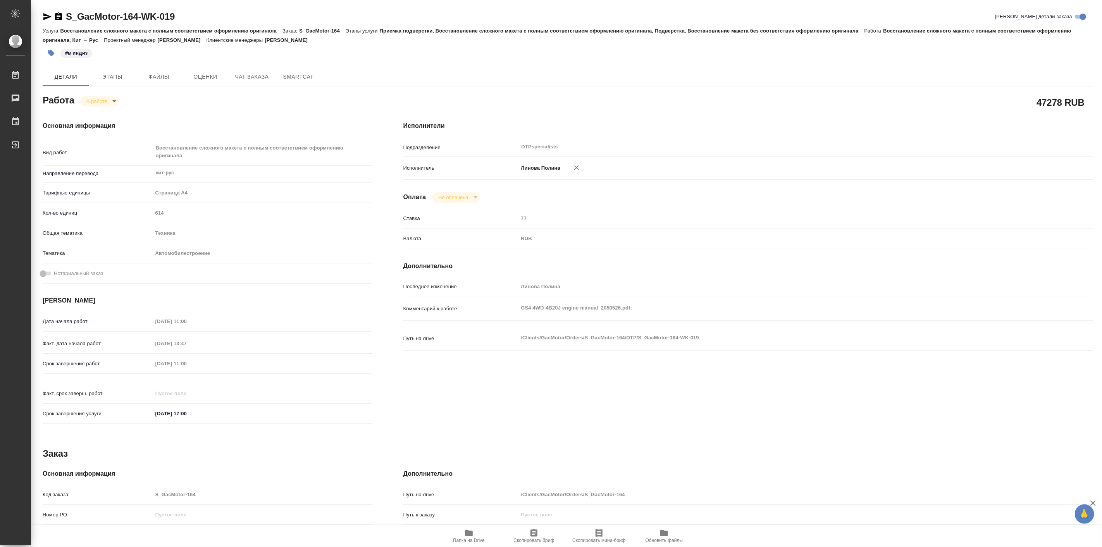
type textarea "x"
